Goal: Information Seeking & Learning: Learn about a topic

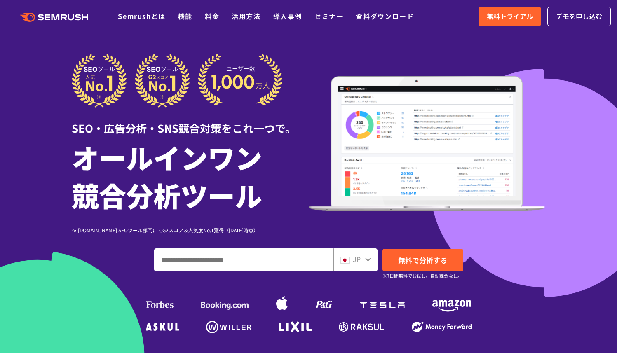
click at [304, 257] on input "ドメイン、キーワードまたはURLを入力してください" at bounding box center [244, 260] width 179 height 22
type input "**********"
click at [366, 261] on icon at bounding box center [368, 260] width 7 height 7
click at [401, 262] on span "無料で分析する" at bounding box center [422, 260] width 49 height 10
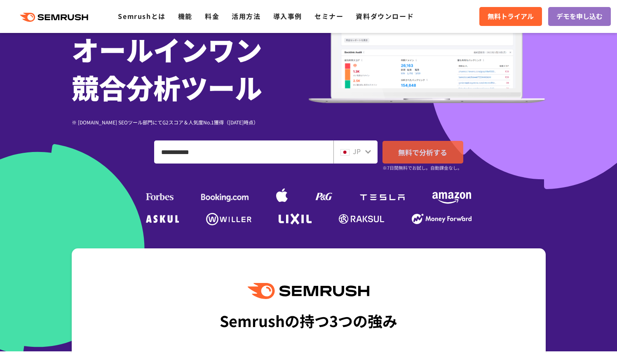
click at [428, 155] on span "無料で分析する" at bounding box center [422, 152] width 49 height 10
click at [372, 151] on div "JP" at bounding box center [356, 152] width 44 height 23
click at [370, 153] on icon at bounding box center [368, 151] width 7 height 7
click at [367, 150] on icon at bounding box center [368, 151] width 7 height 7
click at [367, 152] on icon at bounding box center [368, 152] width 6 height 4
